Goal: Transaction & Acquisition: Book appointment/travel/reservation

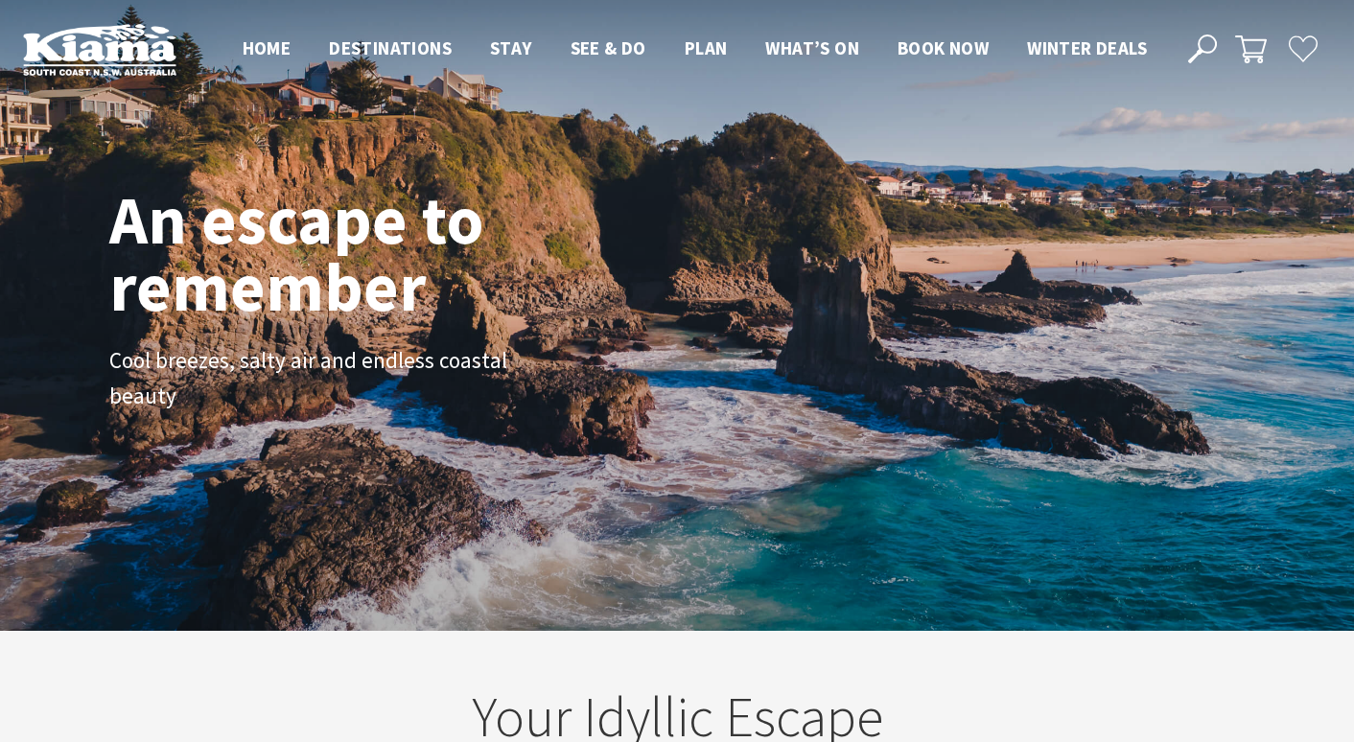
scroll to position [310, 1339]
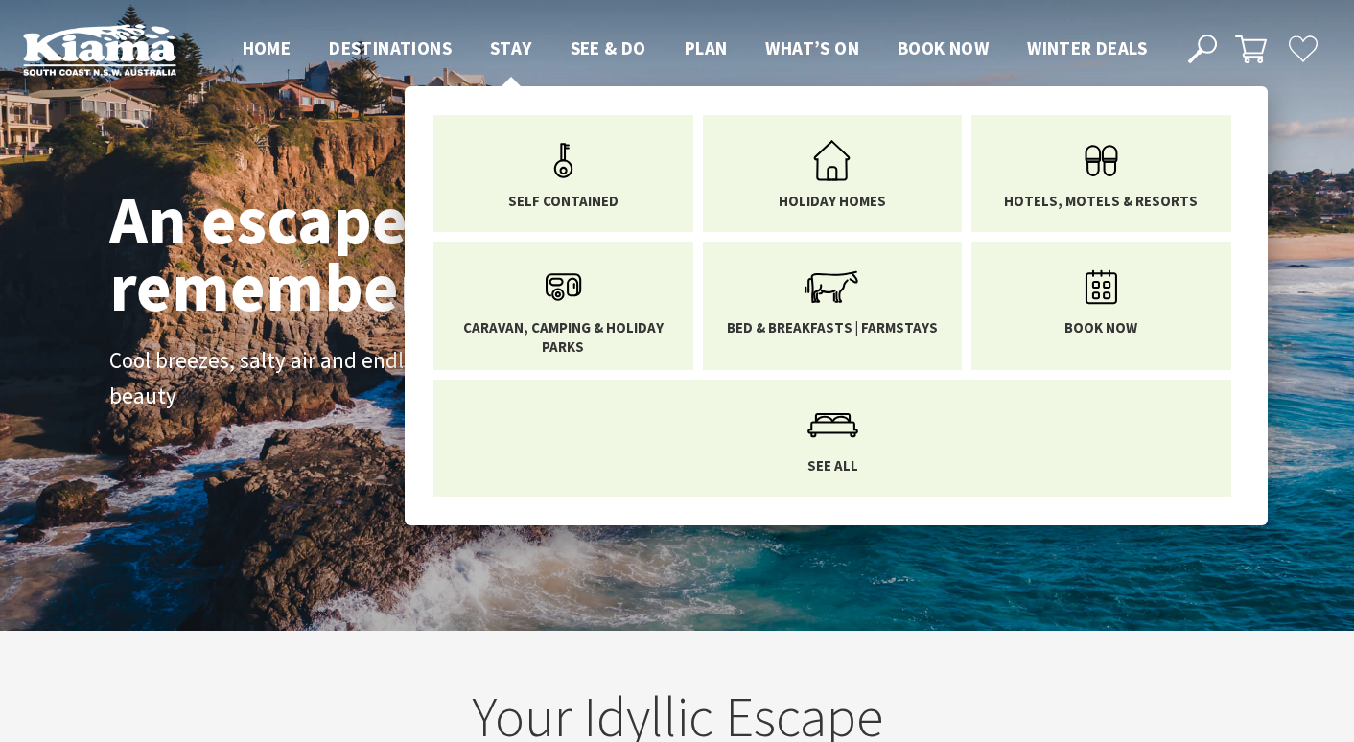
click at [515, 45] on span "Stay" at bounding box center [511, 47] width 42 height 23
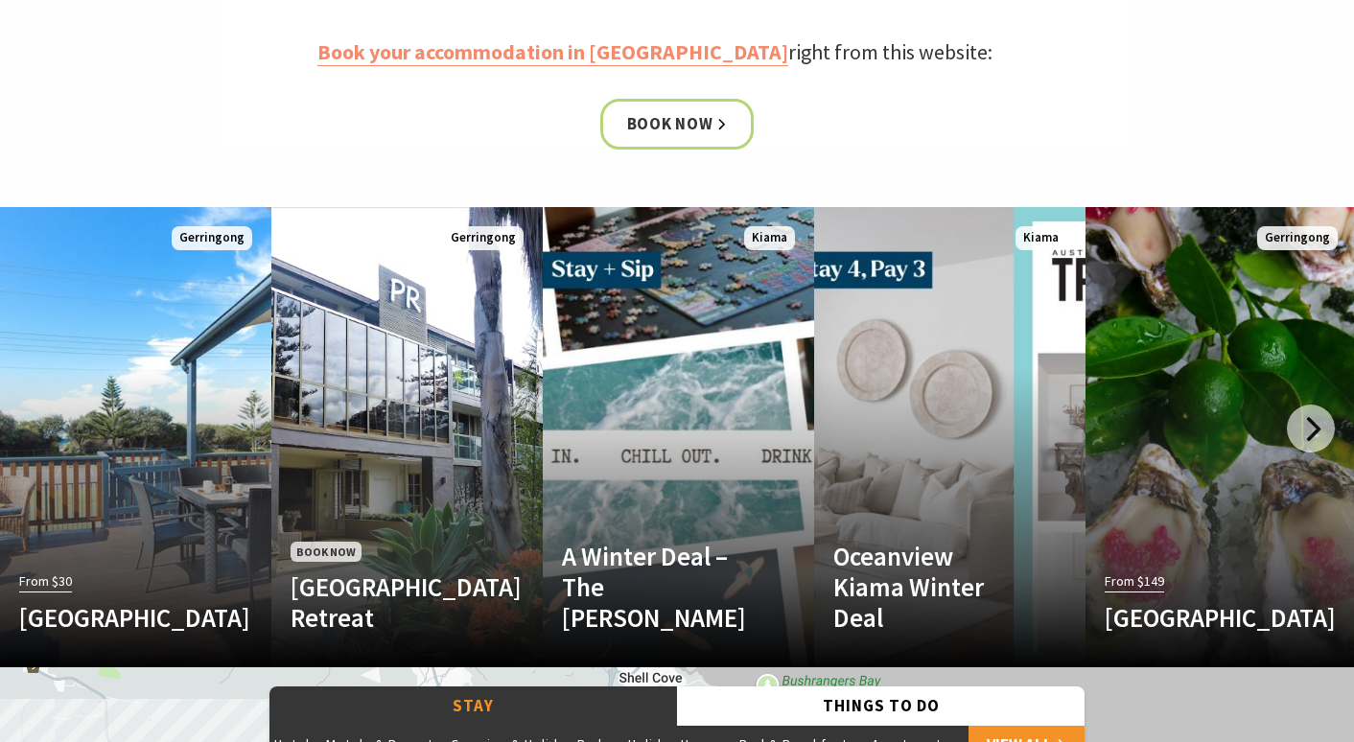
scroll to position [962, 0]
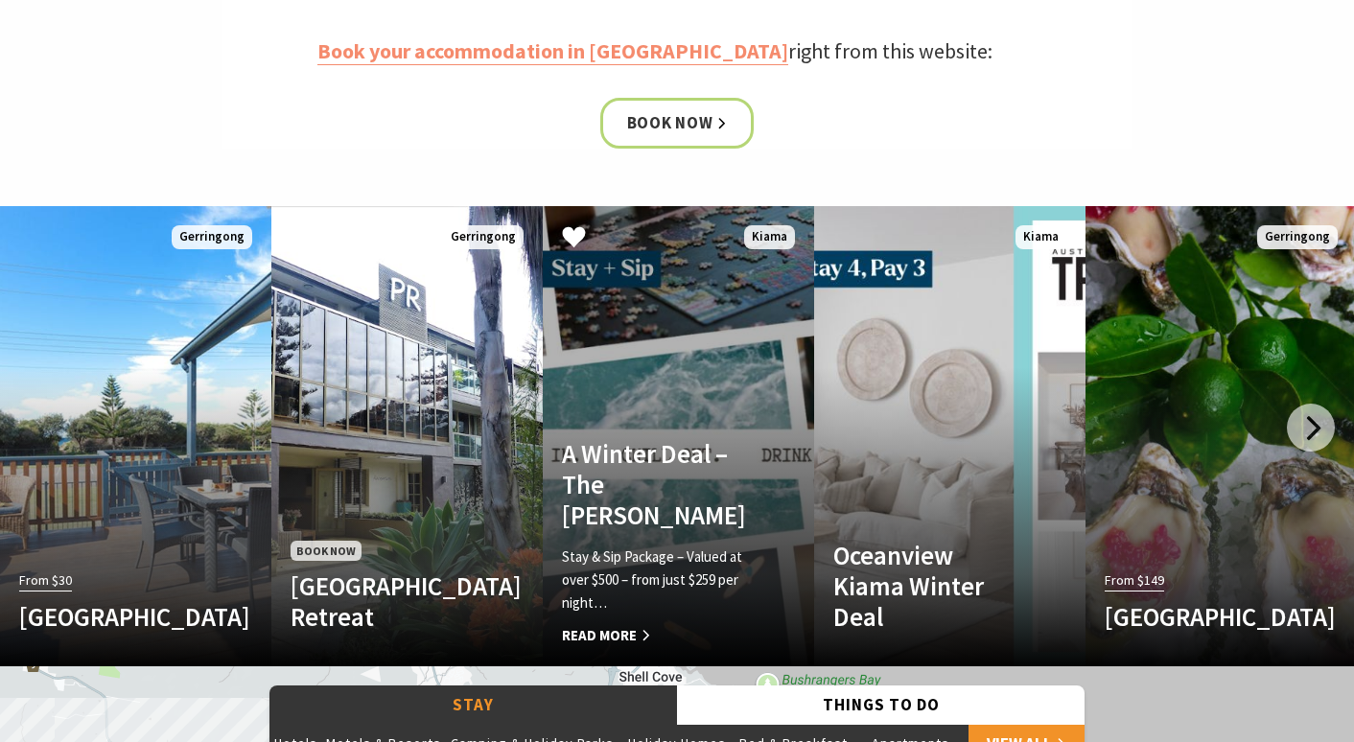
click at [624, 634] on span "Read More" at bounding box center [658, 635] width 193 height 23
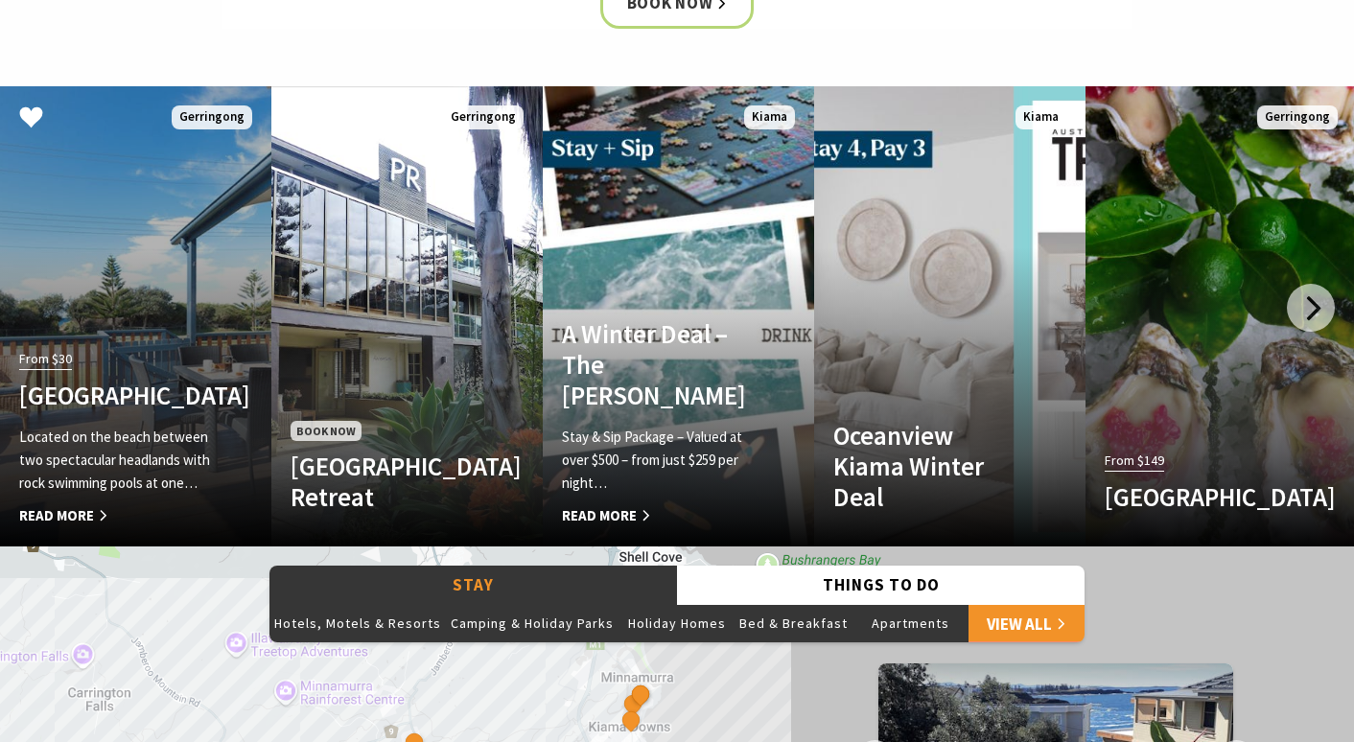
scroll to position [1085, 0]
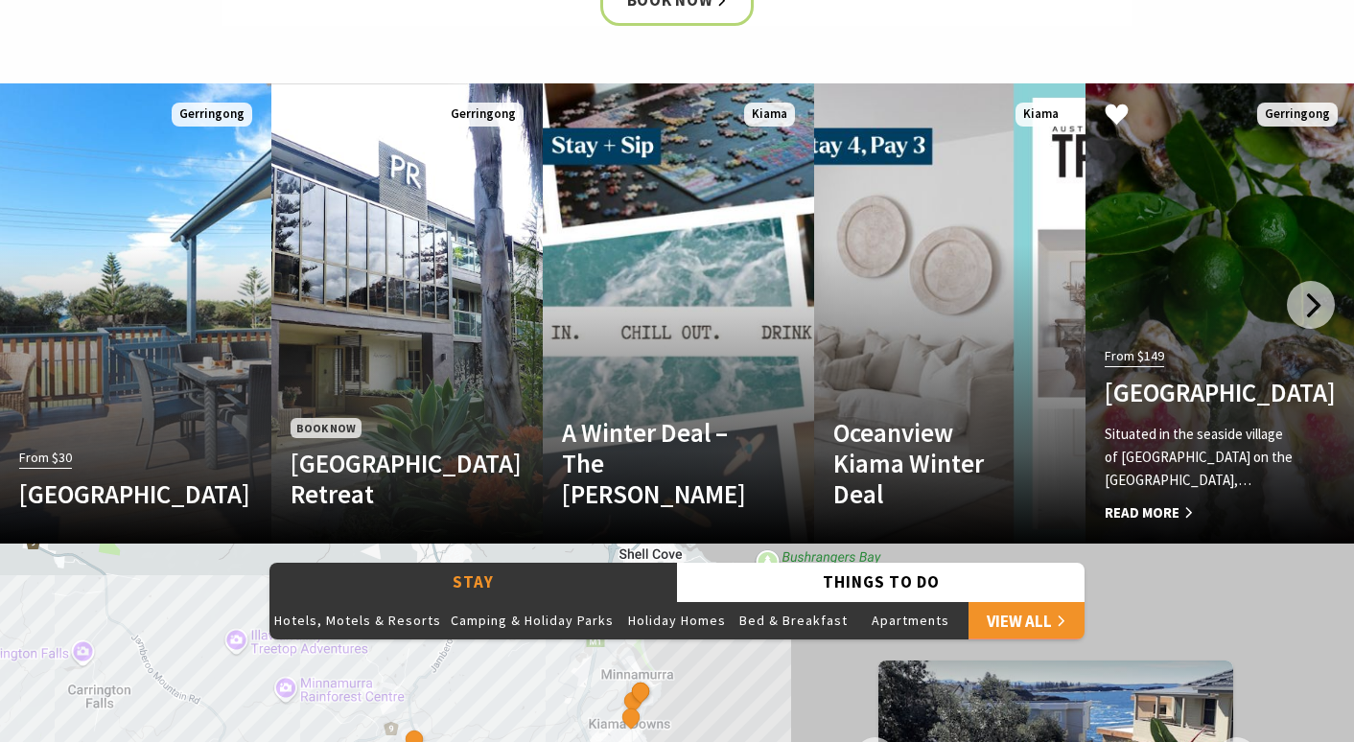
click at [1196, 377] on h4 "Mercure Gerringong Resort" at bounding box center [1200, 392] width 193 height 31
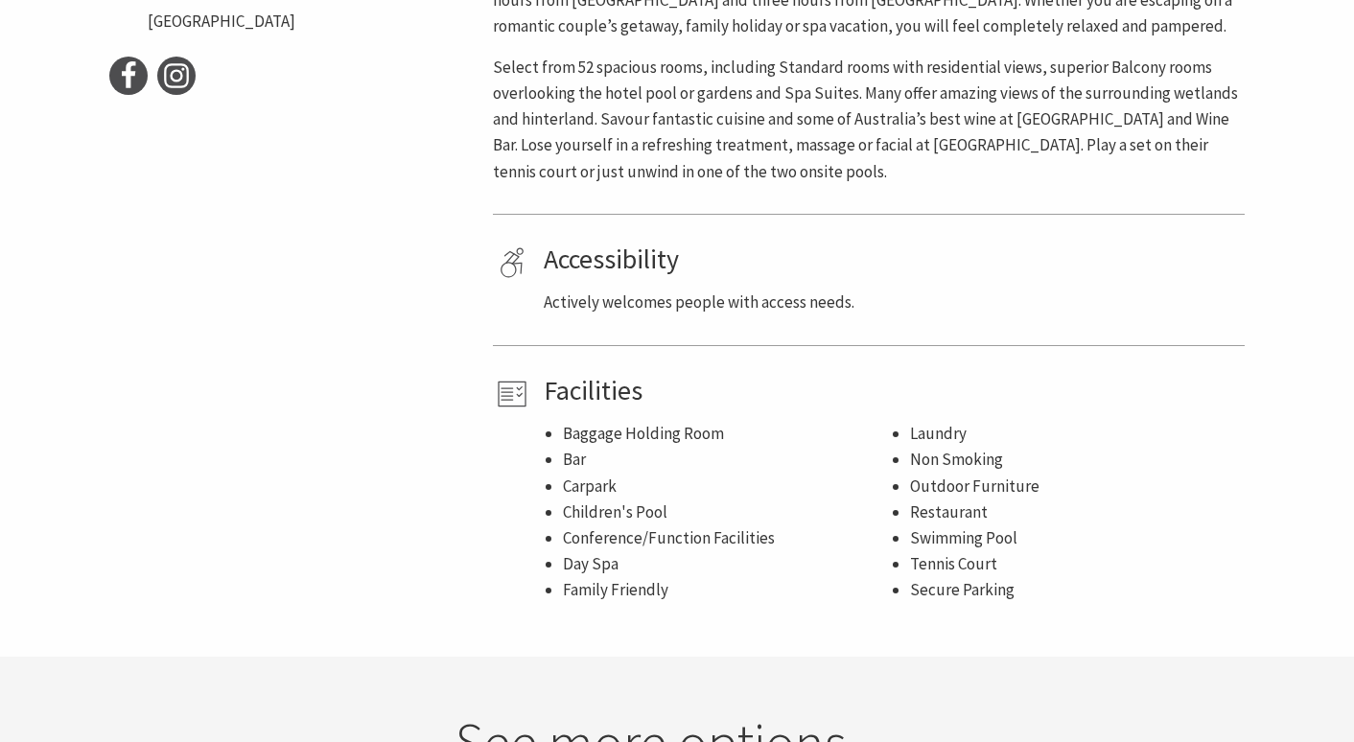
scroll to position [999, 0]
